Goal: Task Accomplishment & Management: Use online tool/utility

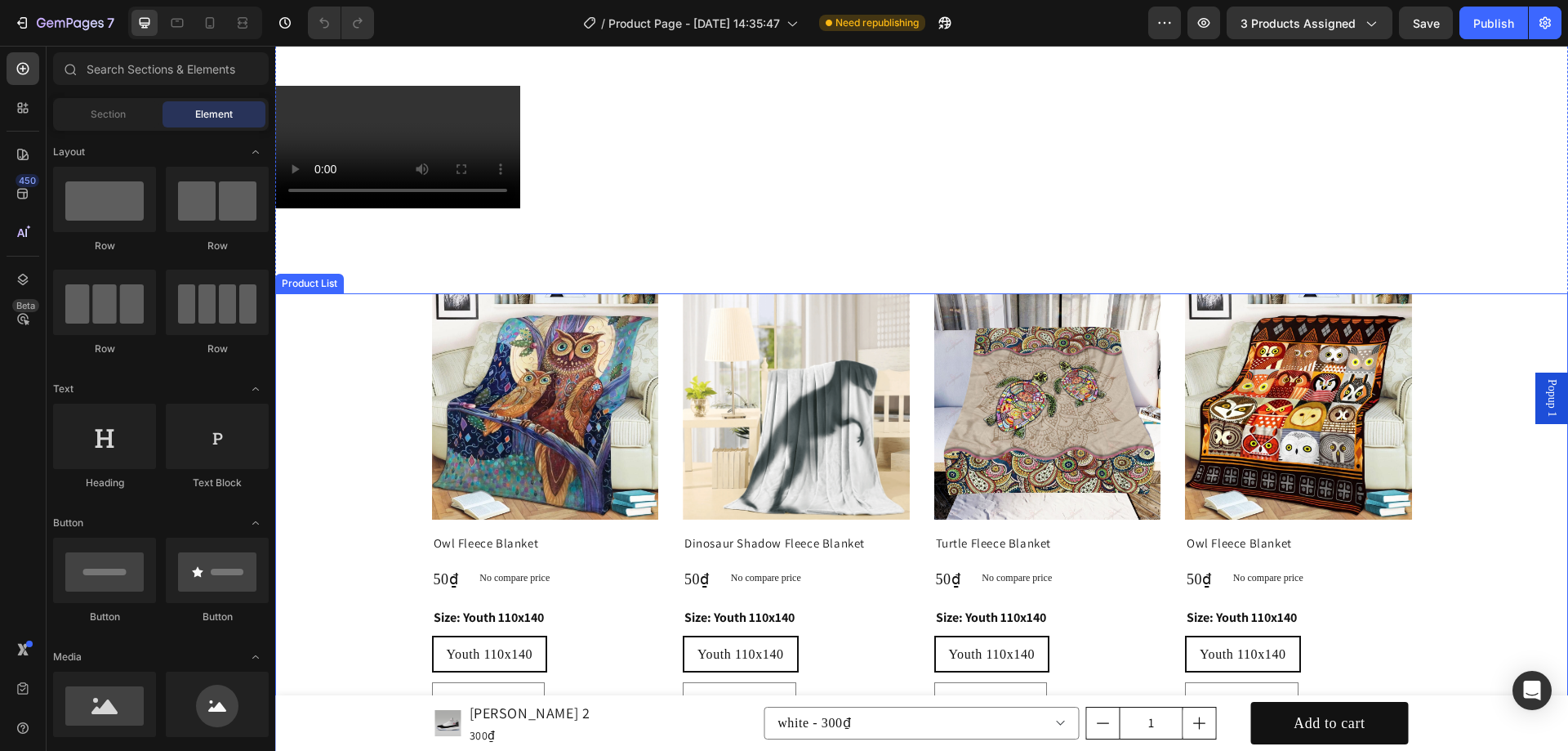
scroll to position [327, 0]
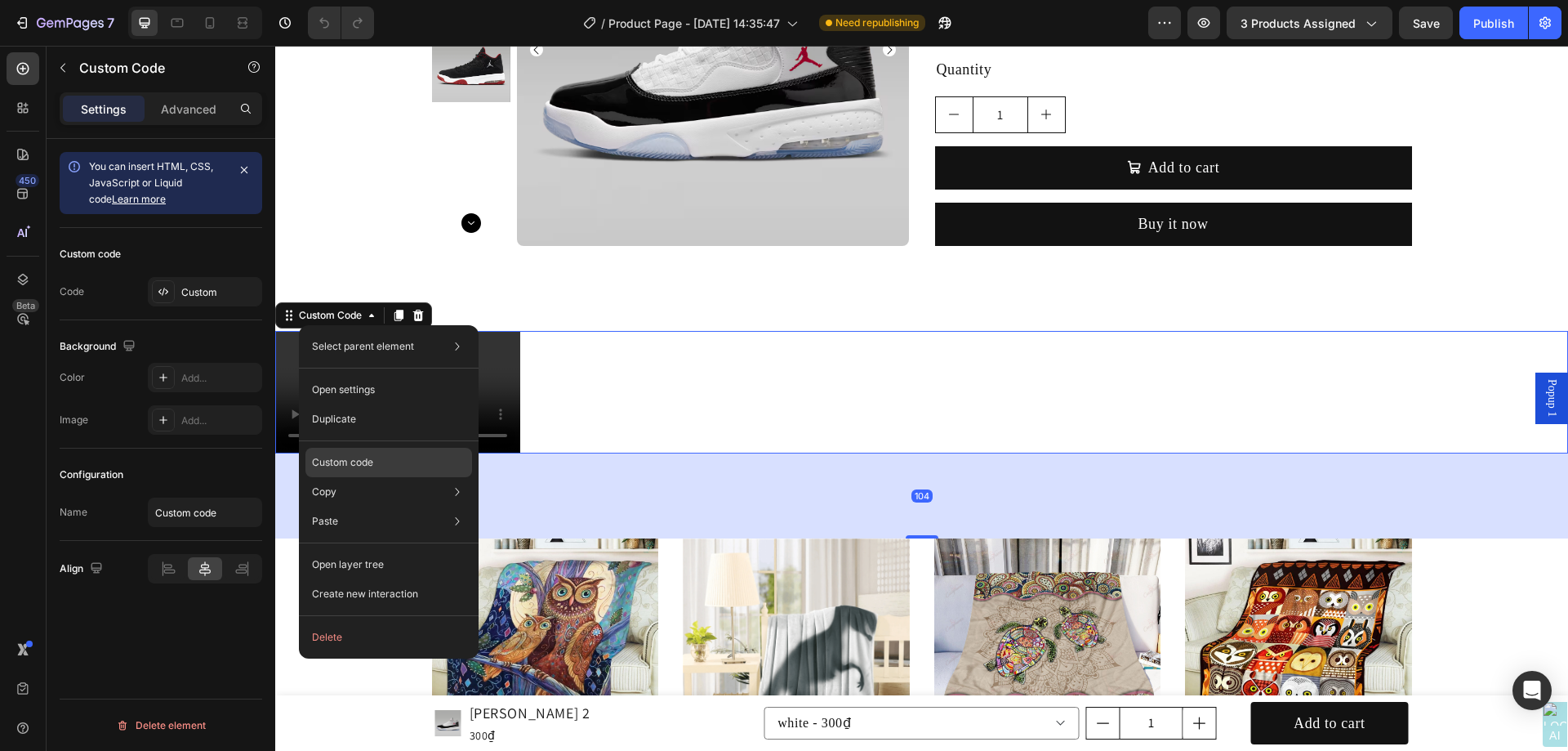
click at [397, 506] on div "Custom code" at bounding box center [389, 521] width 167 height 29
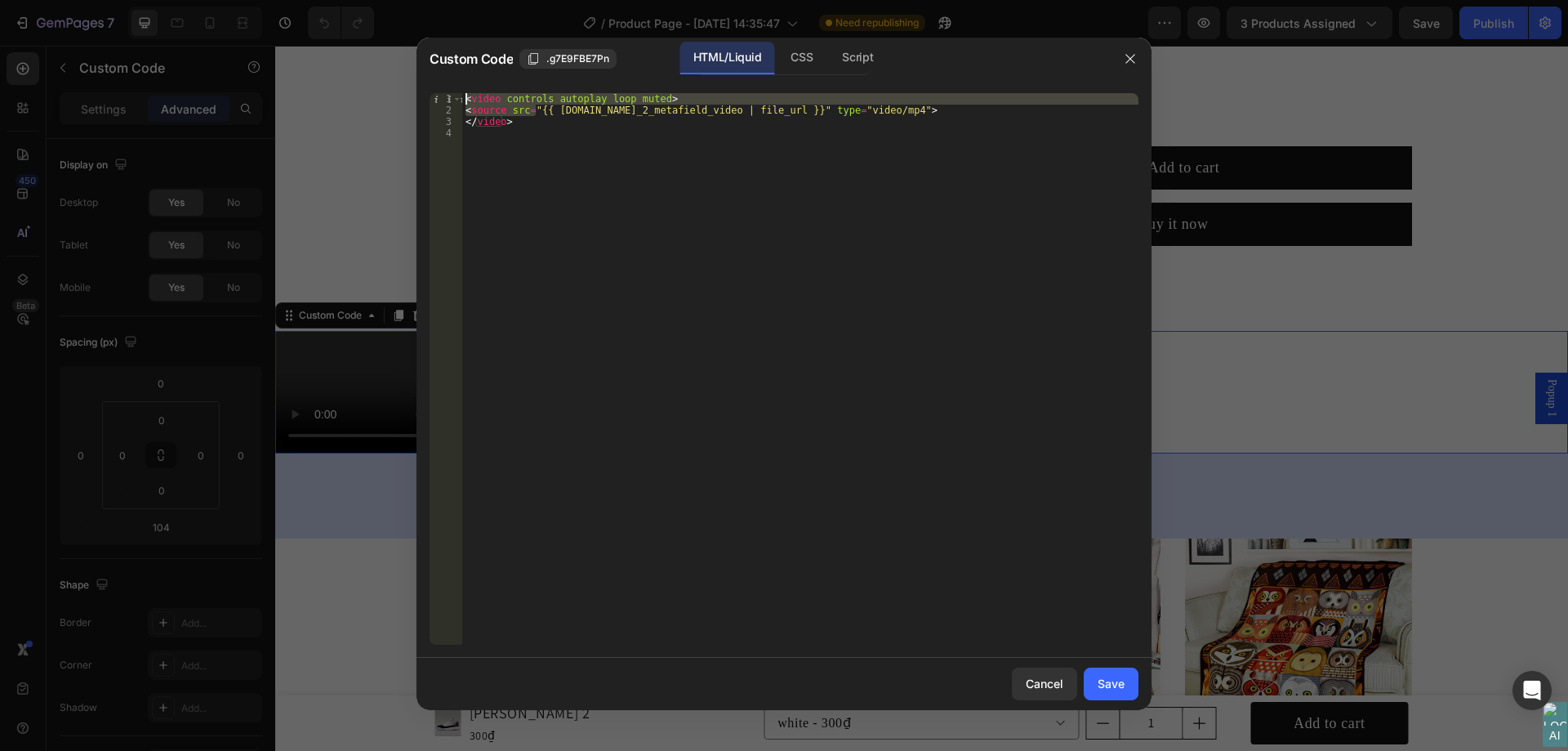
drag, startPoint x: 537, startPoint y: 109, endPoint x: 457, endPoint y: 91, distance: 82.0
click at [457, 91] on div "<source src="{{ [DOMAIN_NAME]_2_metafield_video | file_url }}" type="video/mp4"…" at bounding box center [784, 369] width 735 height 577
type textarea "{{ [DOMAIN_NAME]_2_metafield_video | file_url }}" type="video/mp4">"
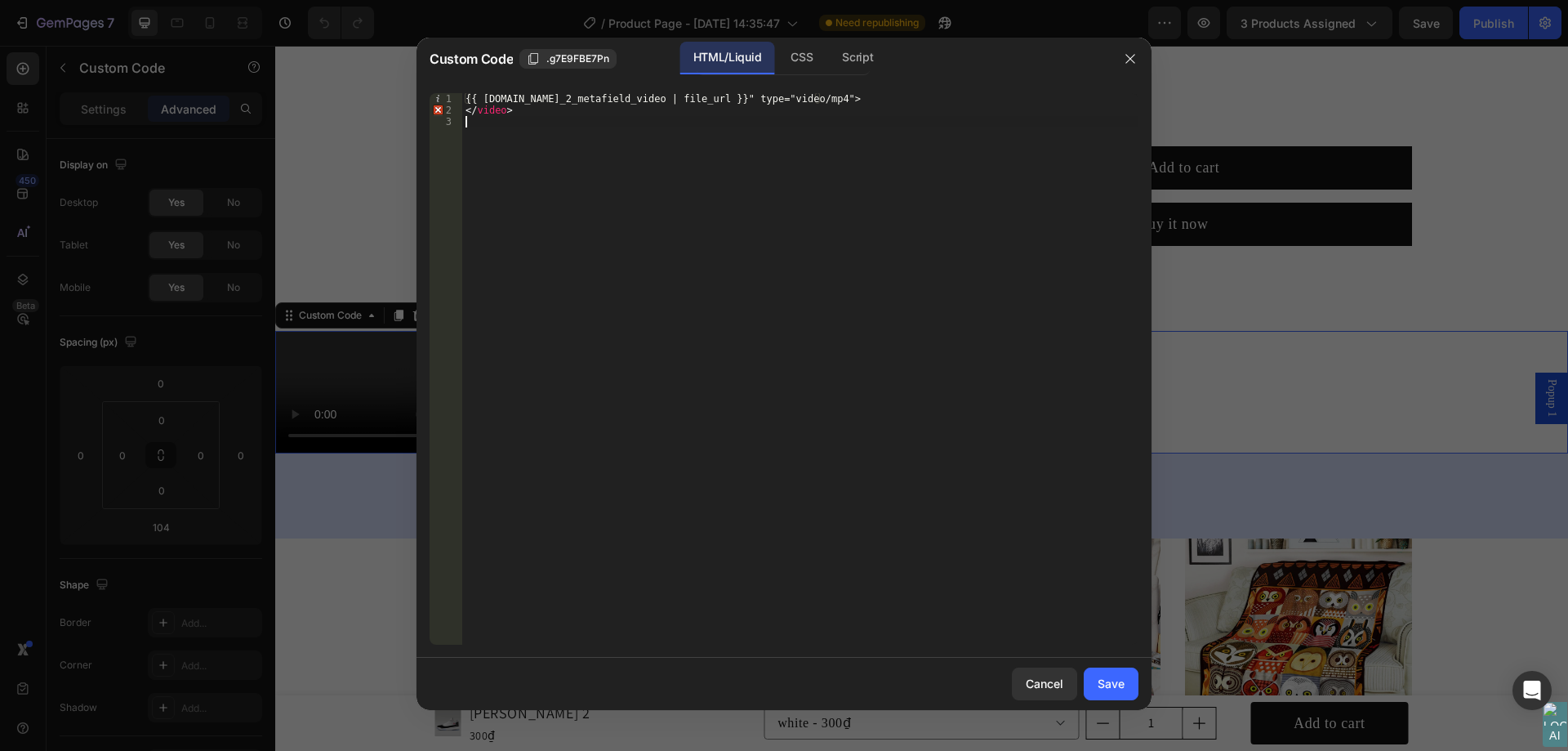
click at [593, 125] on div "{{ [DOMAIN_NAME]_2_metafield_video | file_url }}" type="video/mp4"> </ video >" at bounding box center [800, 380] width 676 height 574
drag, startPoint x: 593, startPoint y: 118, endPoint x: 463, endPoint y: 110, distance: 130.2
click at [463, 110] on div "{{ [DOMAIN_NAME]_2_metafield_video | file_url }}" type="video/mp4"> </ video >" at bounding box center [800, 380] width 676 height 574
type textarea "</video>"
drag, startPoint x: 953, startPoint y: 99, endPoint x: 822, endPoint y: 95, distance: 131.1
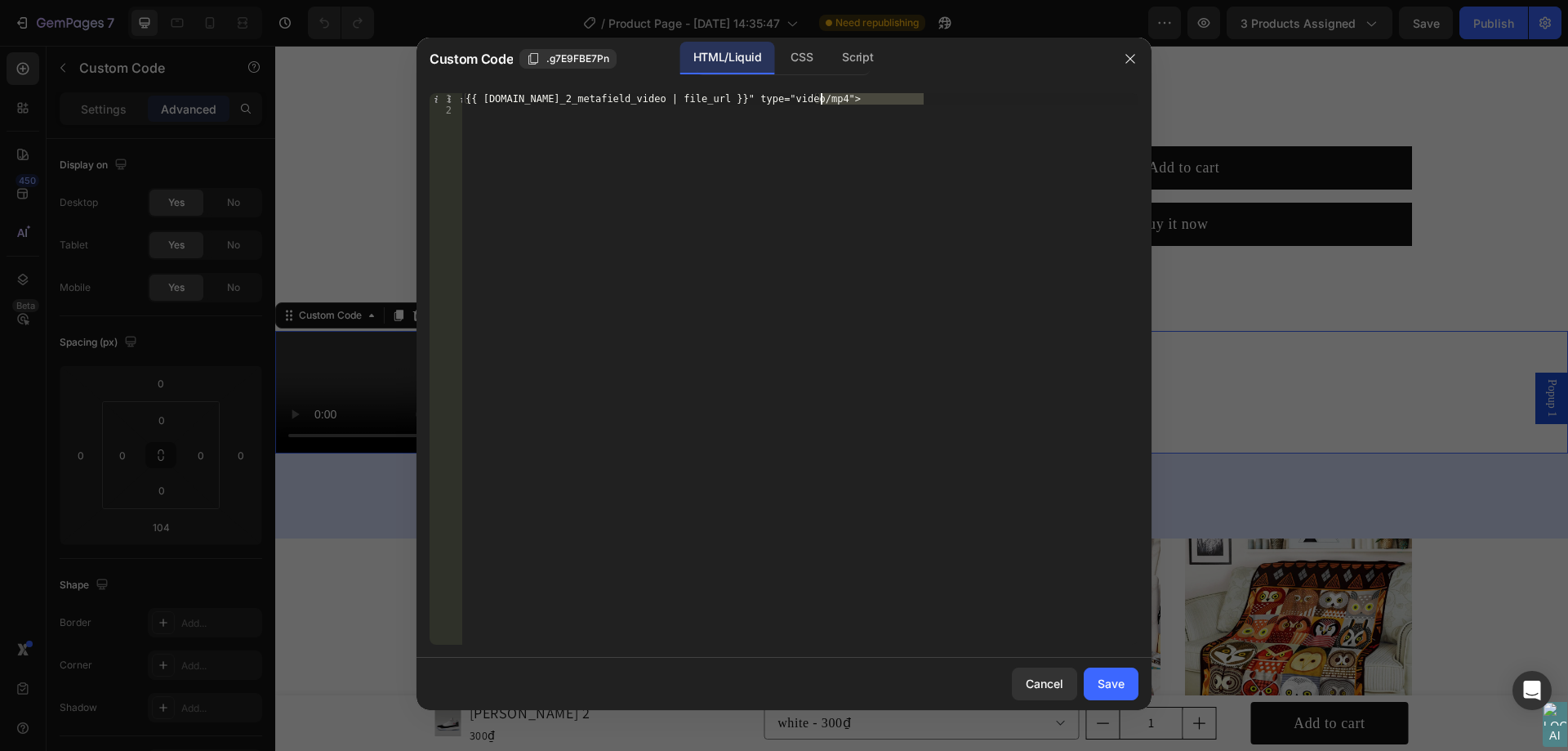
click at [822, 95] on div "{{ [DOMAIN_NAME]_2_metafield_video | file_url }}" type="video/mp4">" at bounding box center [800, 380] width 676 height 574
type textarea "{{ [DOMAIN_NAME]_2_metafield_video | file_url }}"
drag, startPoint x: 1106, startPoint y: 685, endPoint x: 800, endPoint y: 634, distance: 310.2
click at [1106, 685] on div "Save" at bounding box center [1111, 683] width 27 height 17
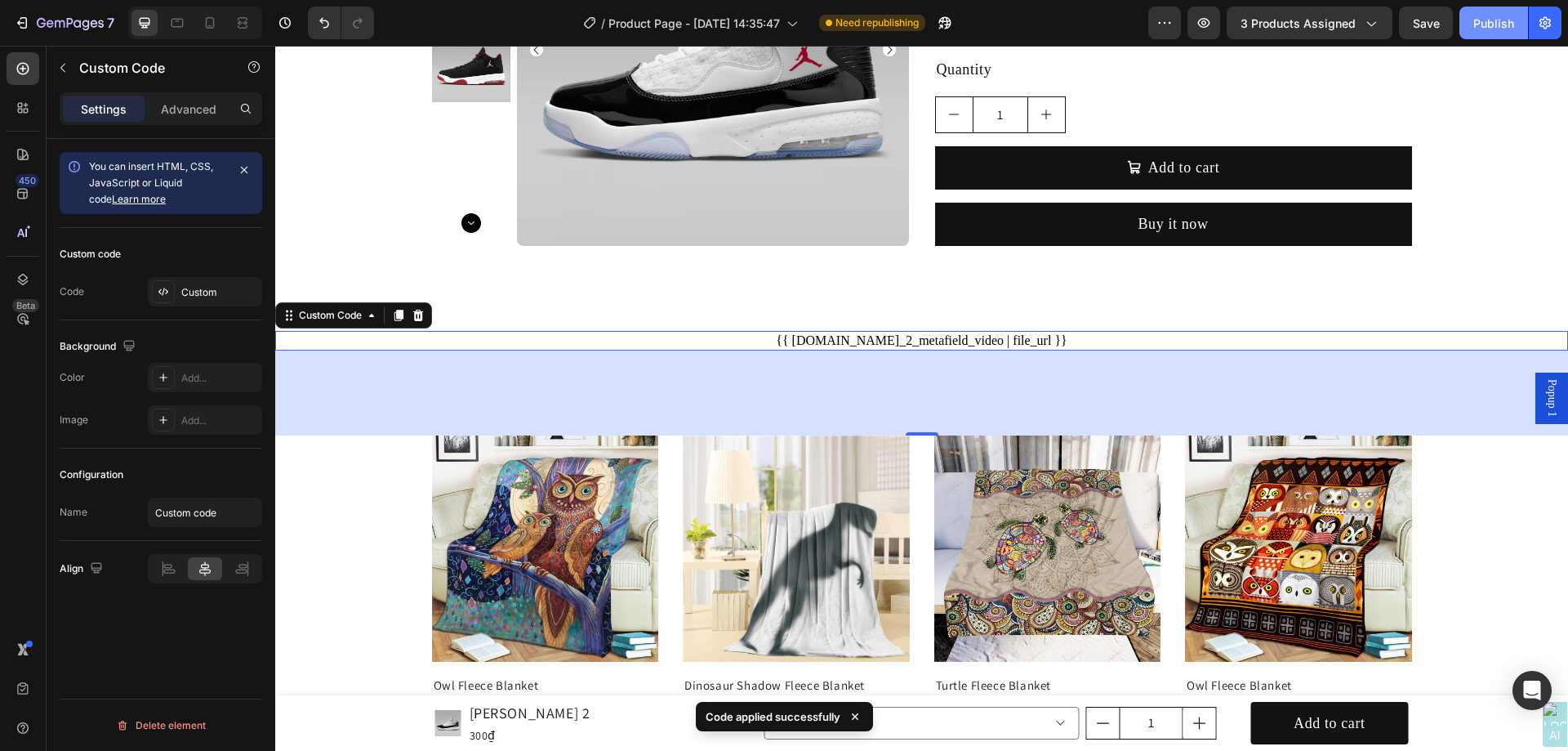
click at [1513, 13] on button "Publish" at bounding box center [1493, 23] width 68 height 33
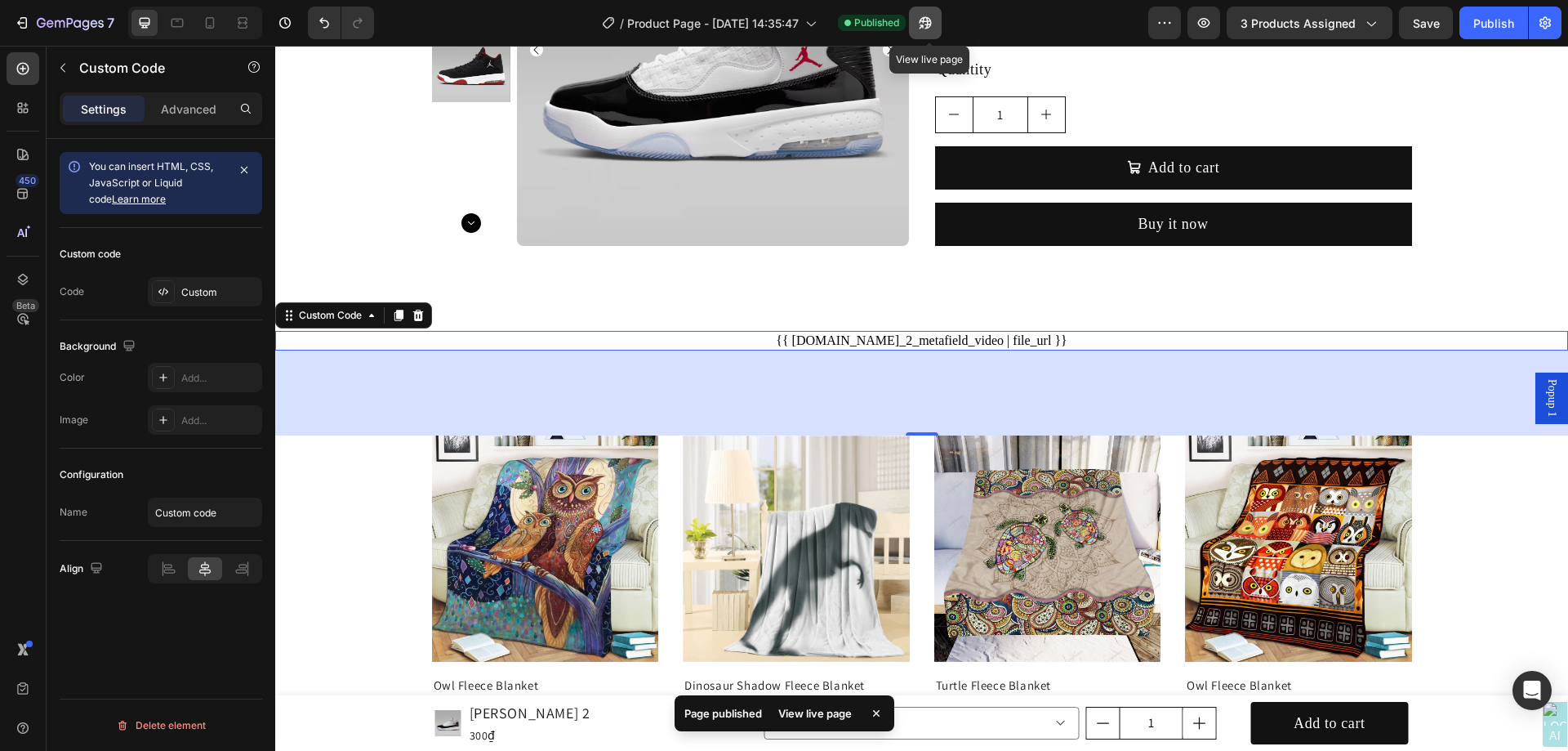
click at [924, 28] on icon "button" at bounding box center [921, 26] width 4 height 4
click at [924, 25] on icon "button" at bounding box center [921, 26] width 4 height 4
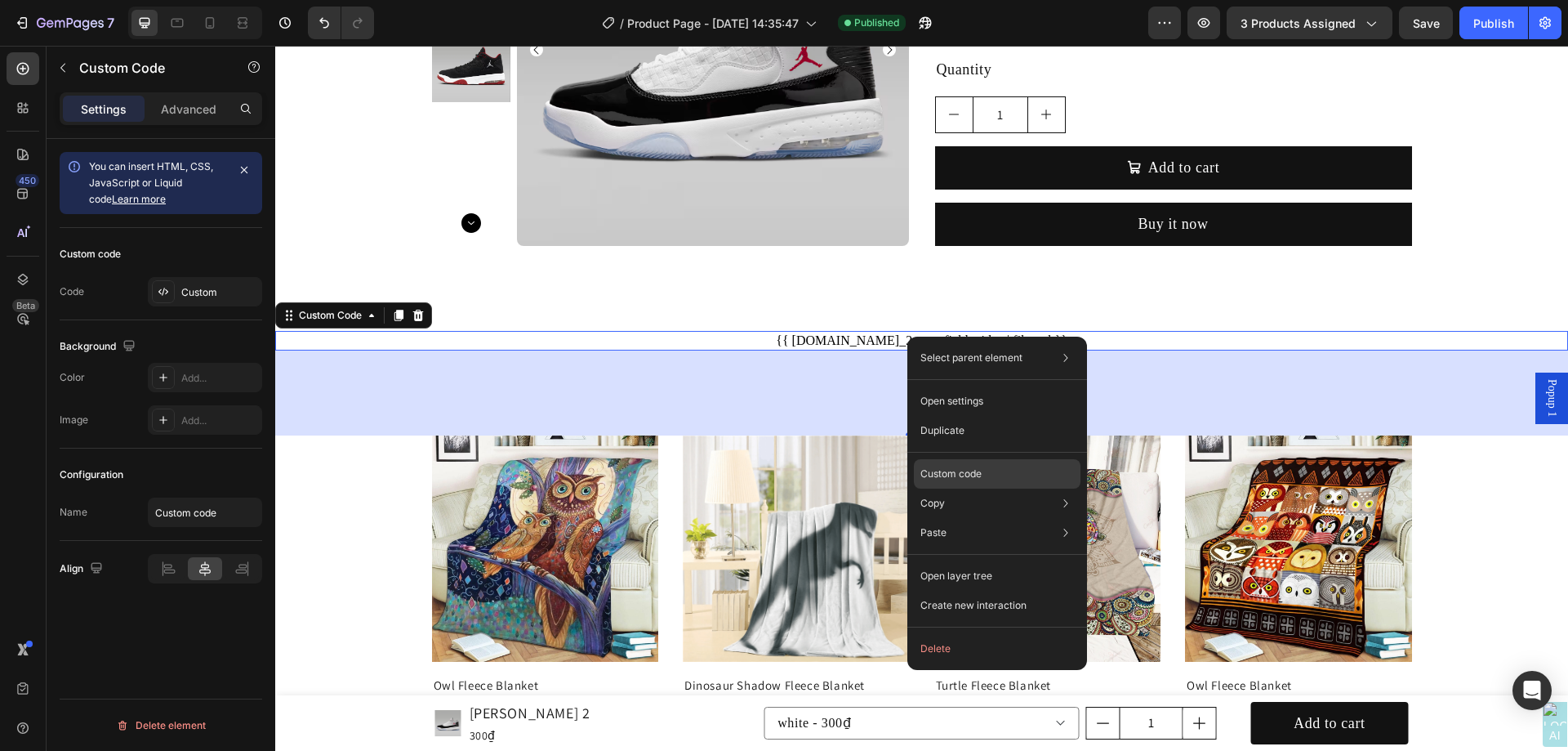
click at [1002, 518] on div "Custom code" at bounding box center [996, 533] width 167 height 29
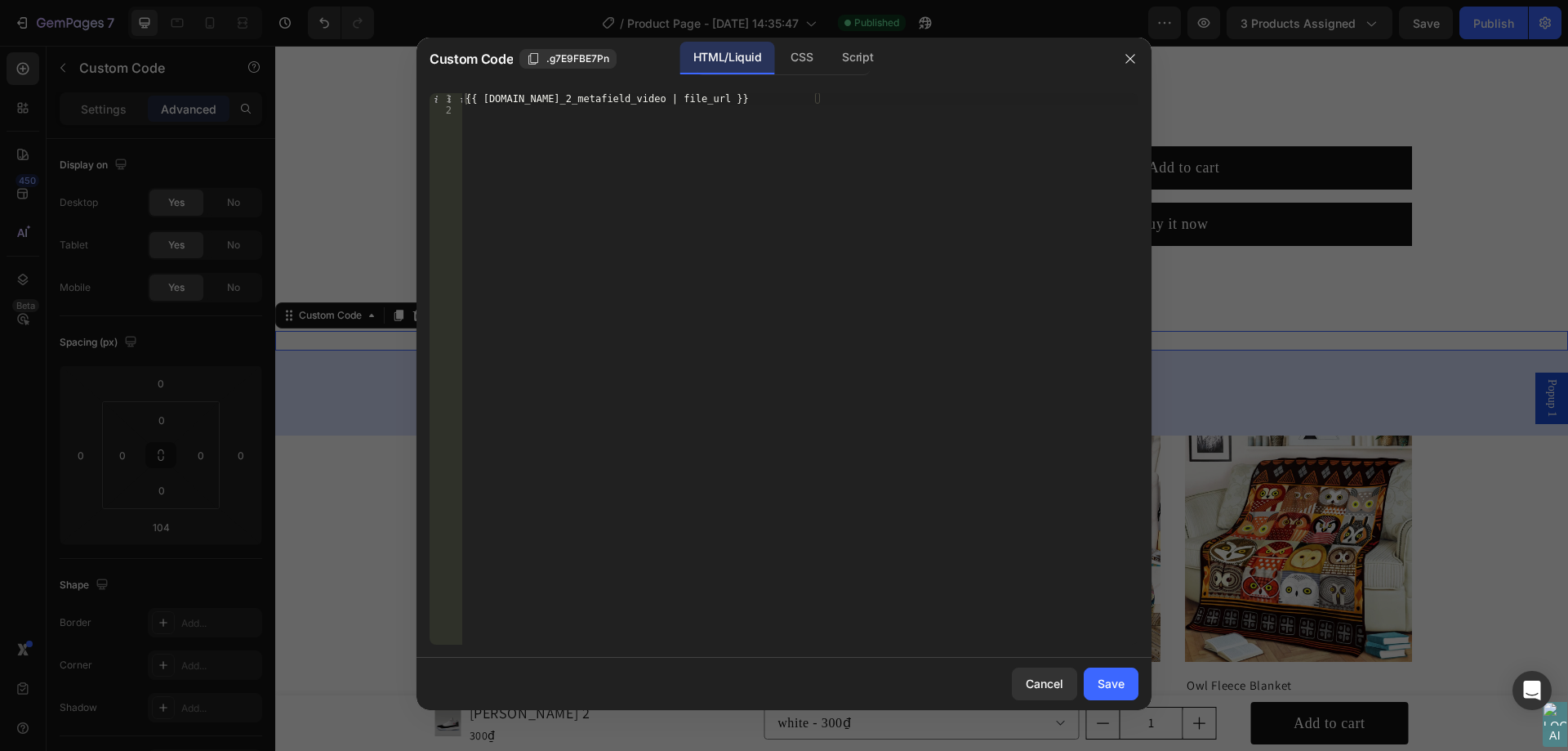
click at [753, 103] on div "{{ [DOMAIN_NAME]_2_metafield_video | file_url }}" at bounding box center [800, 380] width 676 height 574
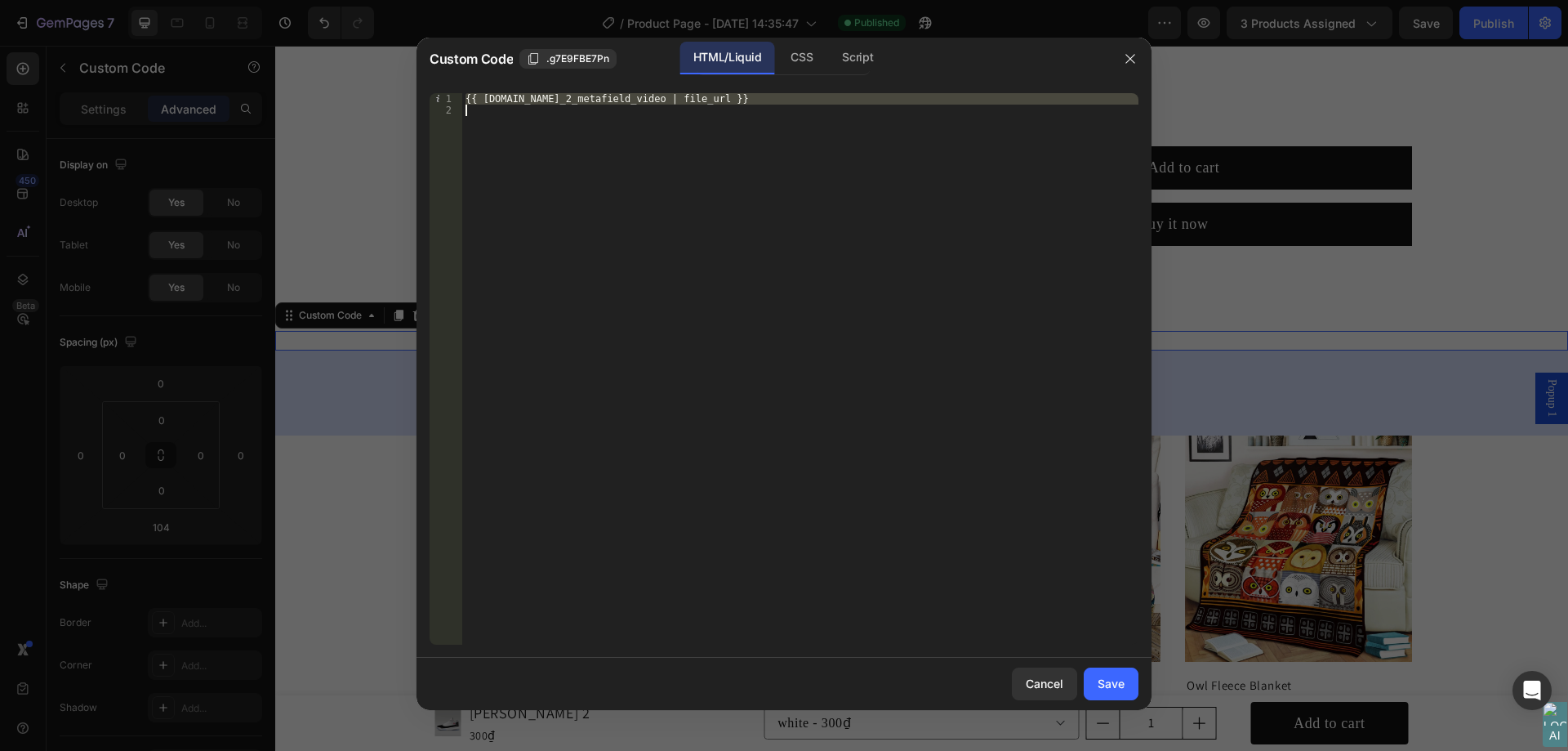
paste textarea "</video>"
type textarea "</video>"
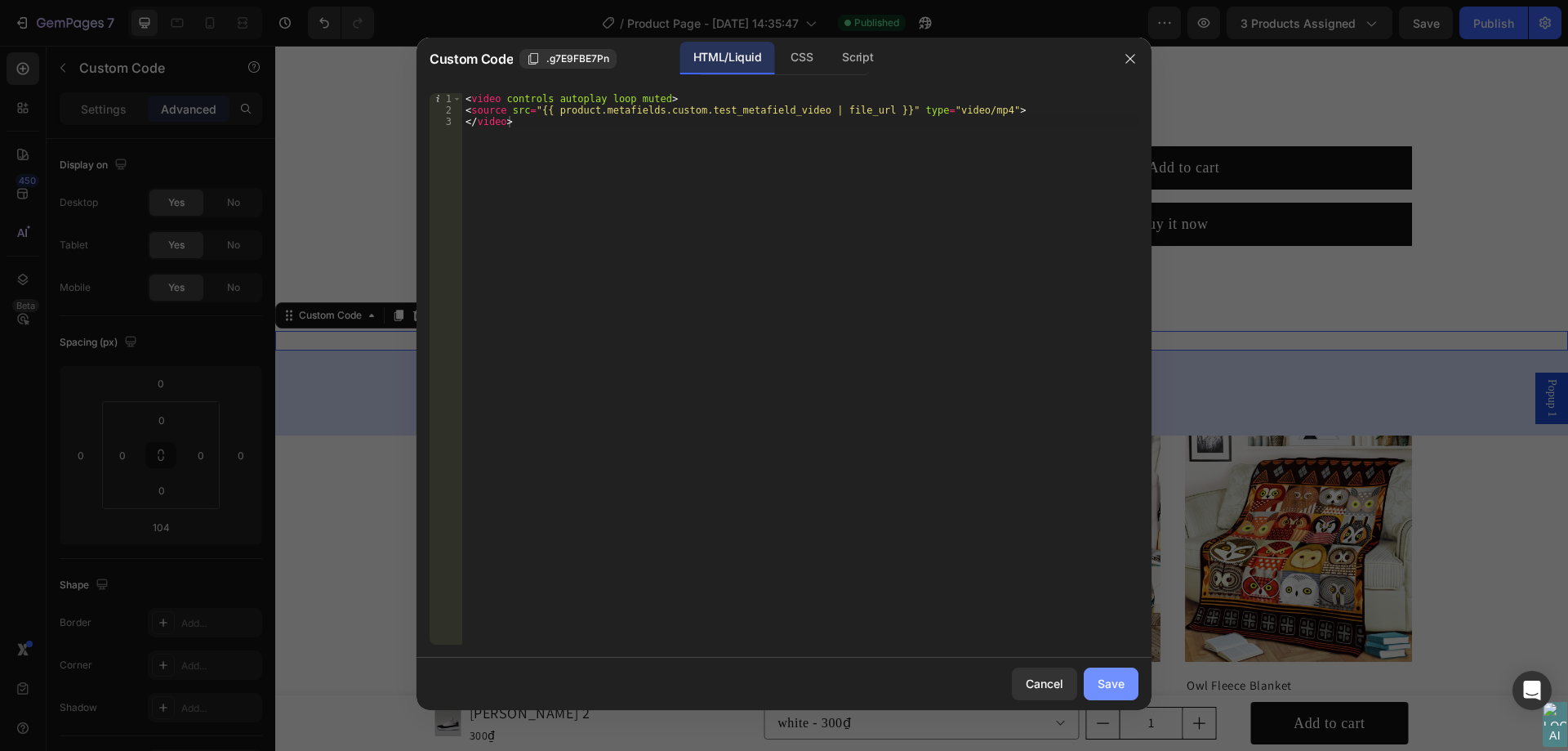
click at [1104, 679] on div "Save" at bounding box center [1111, 683] width 27 height 17
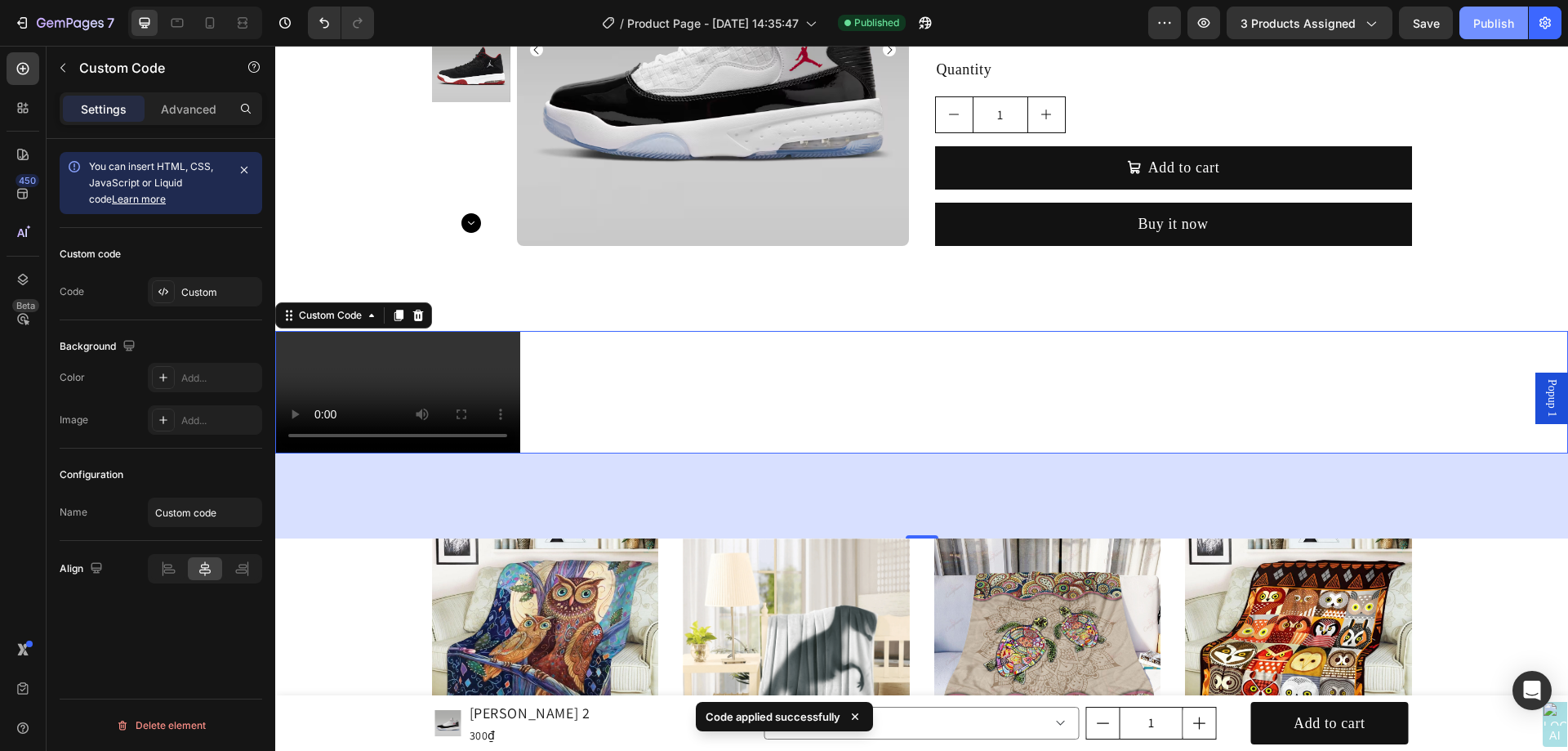
click at [1490, 26] on div "Publish" at bounding box center [1493, 23] width 41 height 17
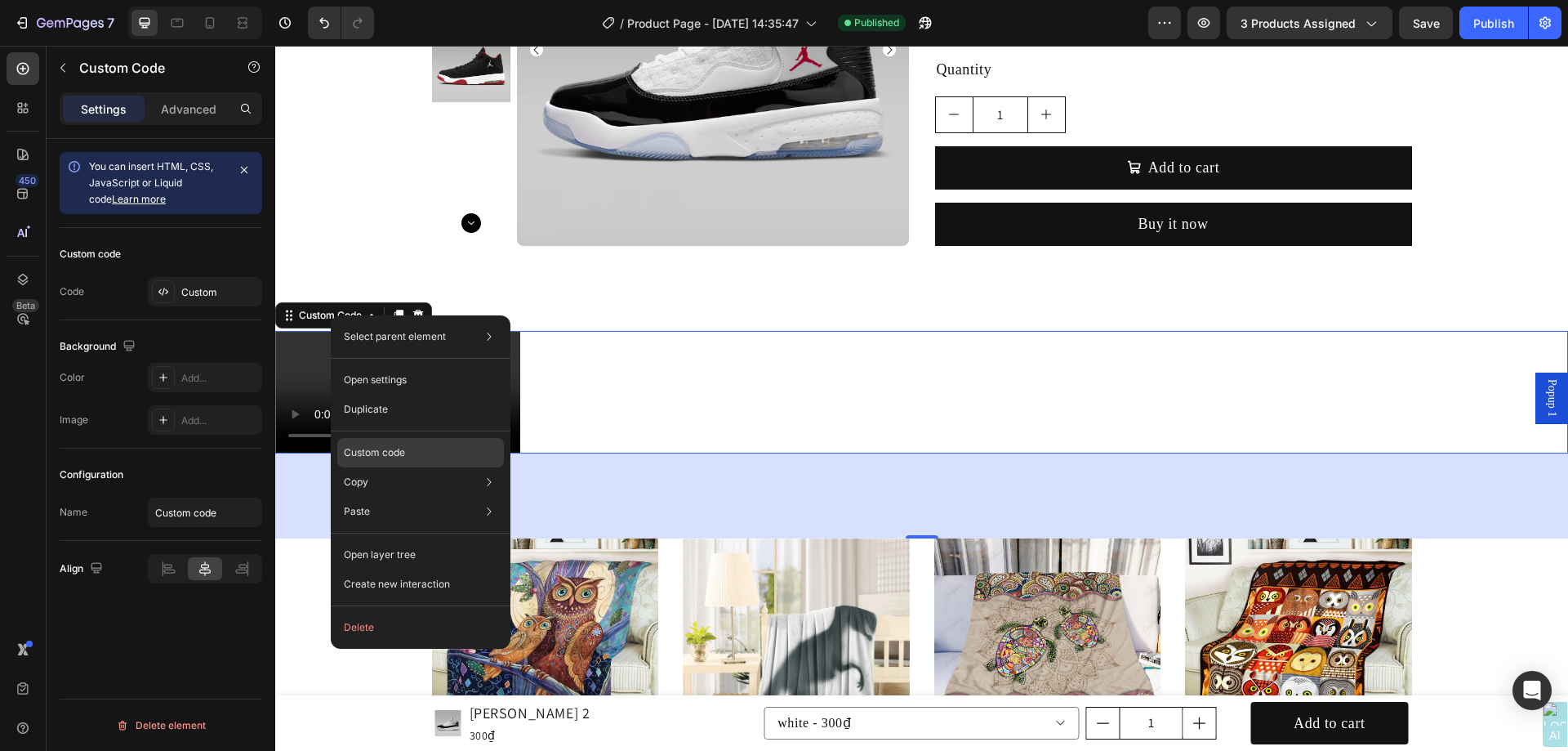
click at [404, 450] on p "Custom code" at bounding box center [374, 452] width 61 height 15
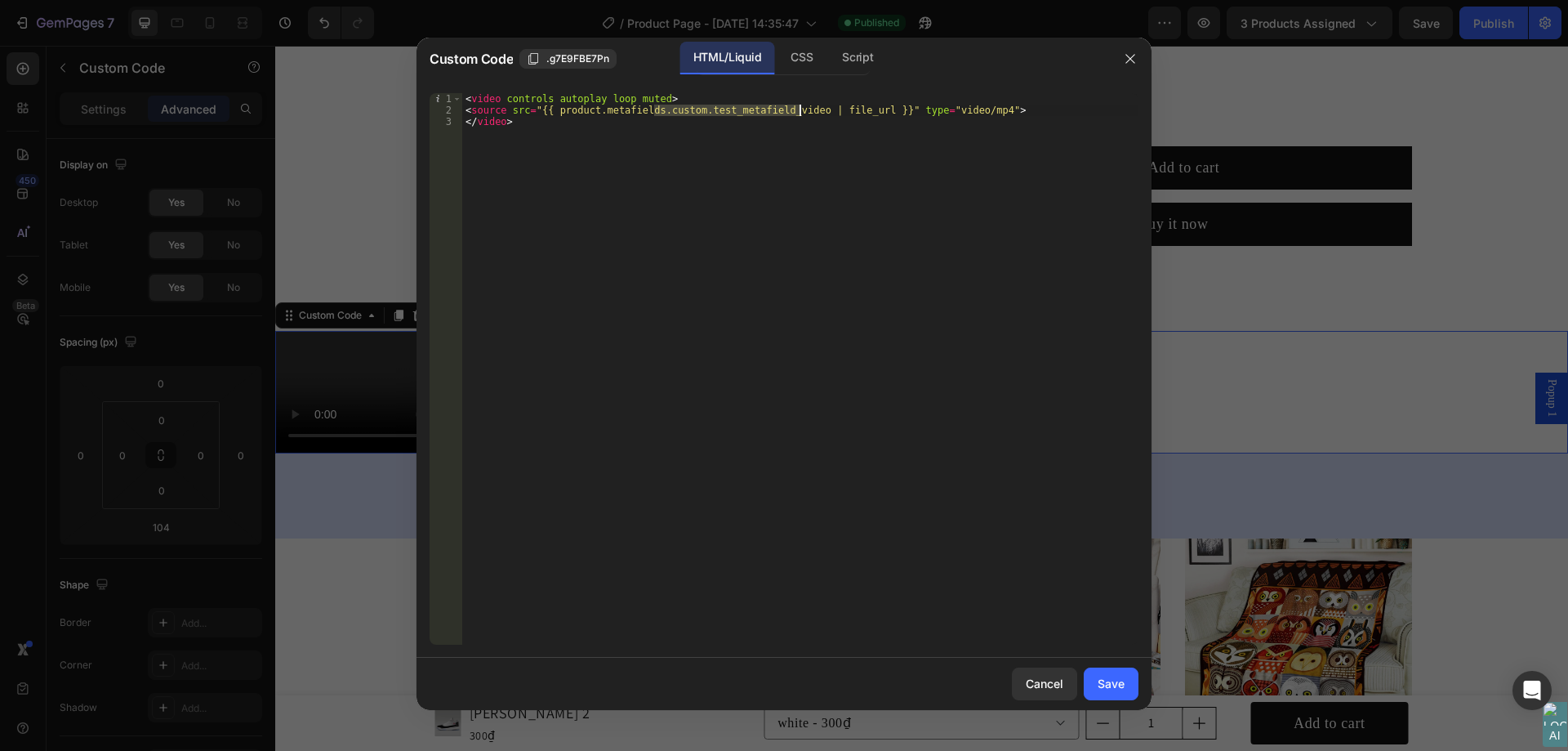
drag, startPoint x: 656, startPoint y: 109, endPoint x: 800, endPoint y: 113, distance: 144.1
click at [800, 113] on div "< video controls autoplay loop muted > < source src = "{{ product.metafields.cu…" at bounding box center [800, 380] width 676 height 574
paste textarea "video_2"
type textarea "<source src="{{ [DOMAIN_NAME]_2 | file_url }}" type="video/mp4">"
click at [1122, 675] on div "Save" at bounding box center [1111, 683] width 27 height 17
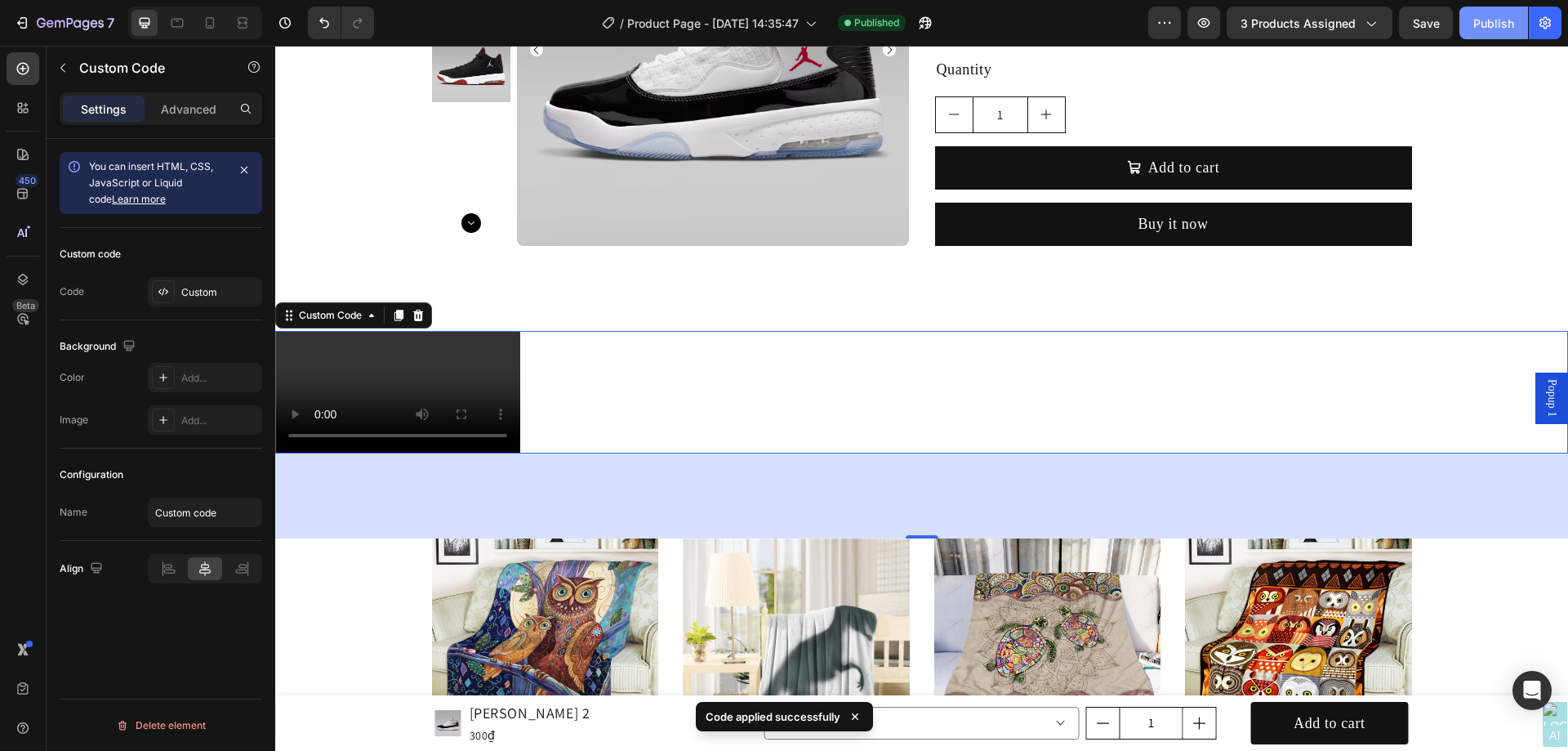
click at [1518, 20] on button "Publish" at bounding box center [1493, 23] width 68 height 33
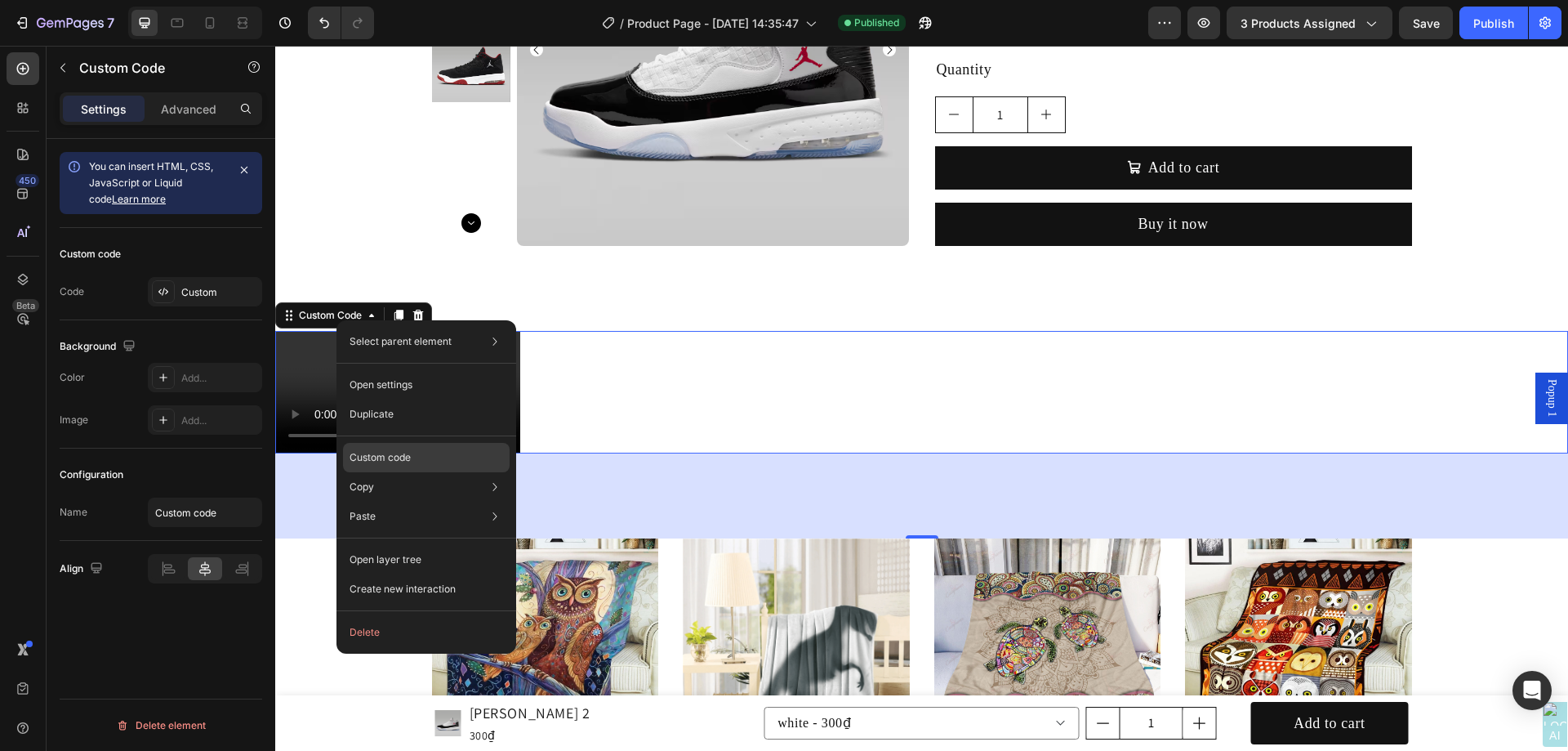
click at [430, 502] on div "Custom code" at bounding box center [426, 516] width 167 height 29
